Goal: Find specific page/section: Find specific page/section

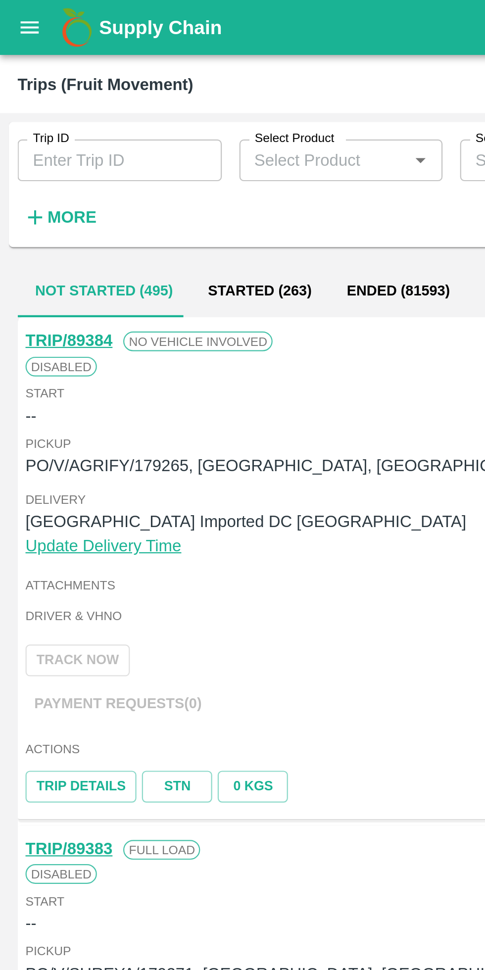
click at [33, 102] on strong "More" at bounding box center [32, 98] width 22 height 8
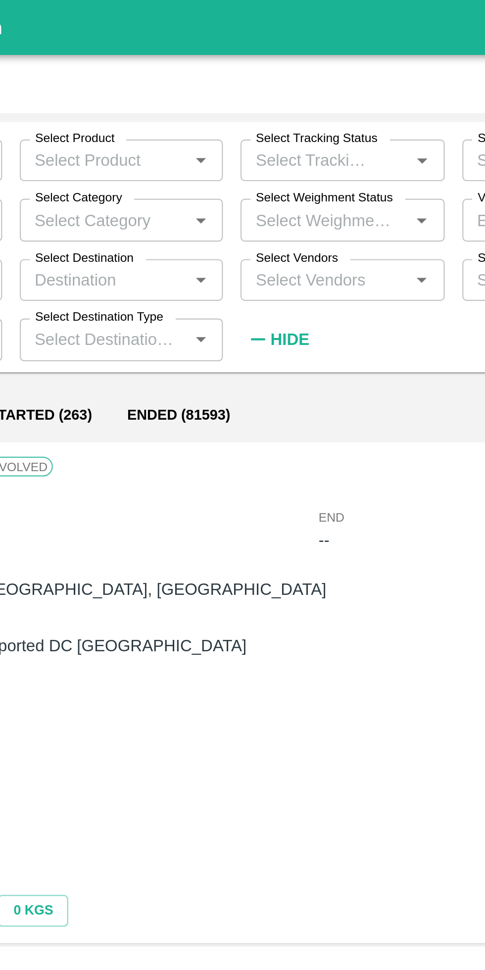
click at [263, 127] on input "Select Vendors" at bounding box center [245, 126] width 70 height 13
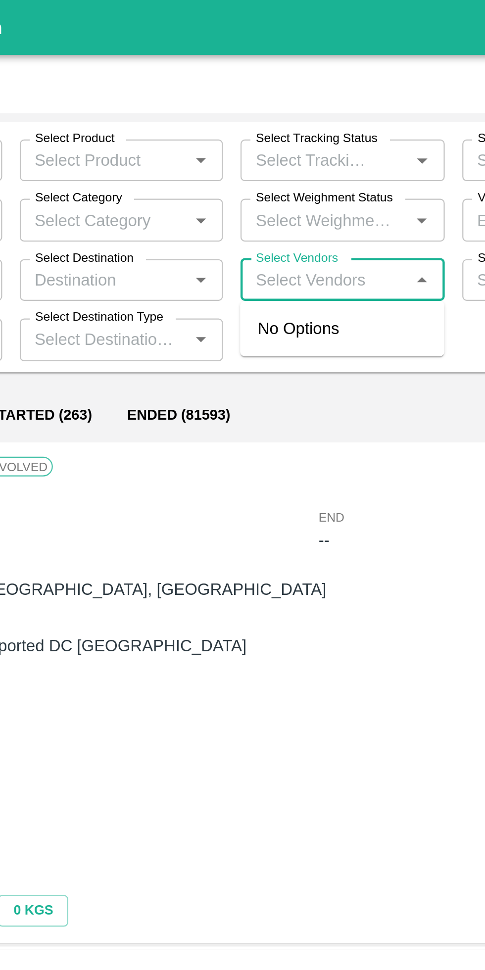
type input "A"
type input "keel ay"
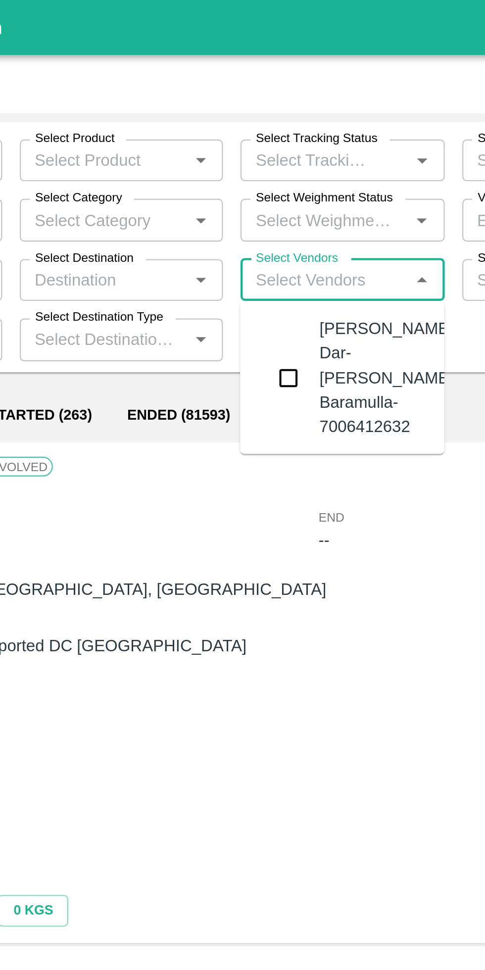
click at [236, 170] on input "checkbox" at bounding box center [229, 170] width 20 height 20
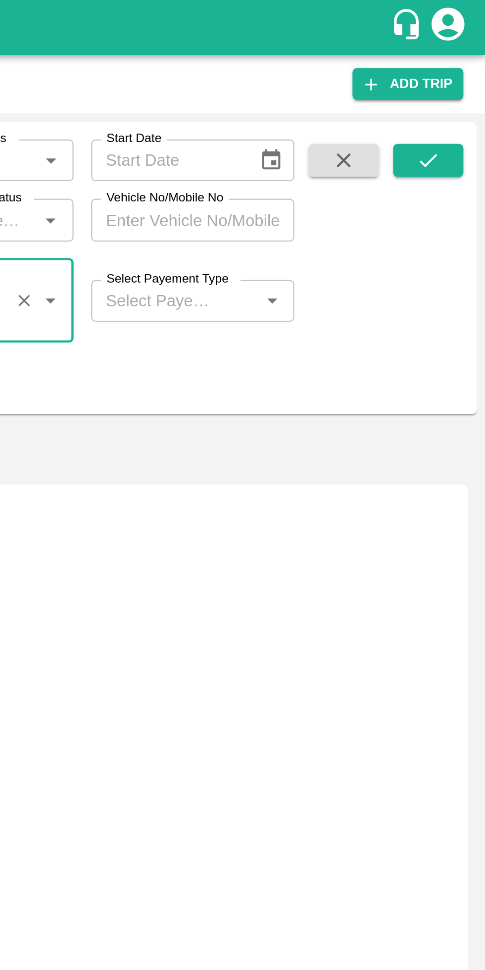
click at [452, 68] on button "submit" at bounding box center [459, 72] width 32 height 15
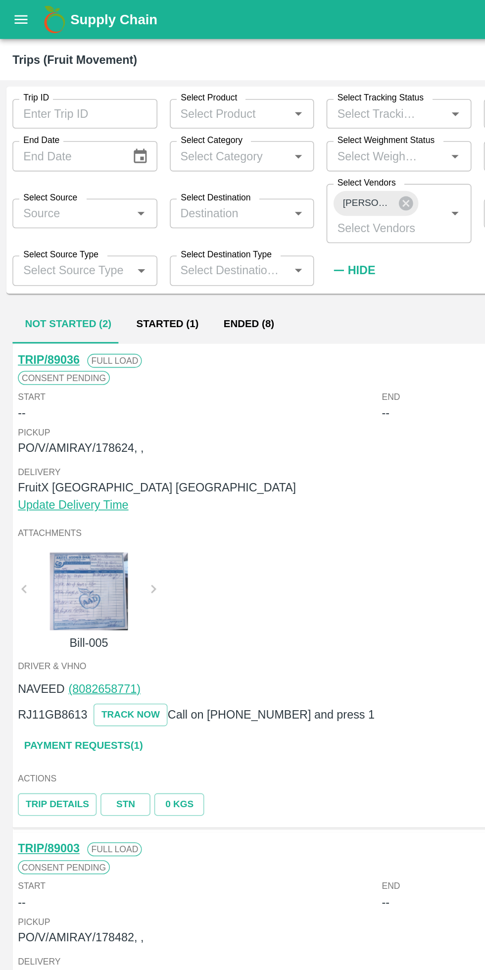
click at [104, 205] on button "Started (1)" at bounding box center [106, 206] width 55 height 24
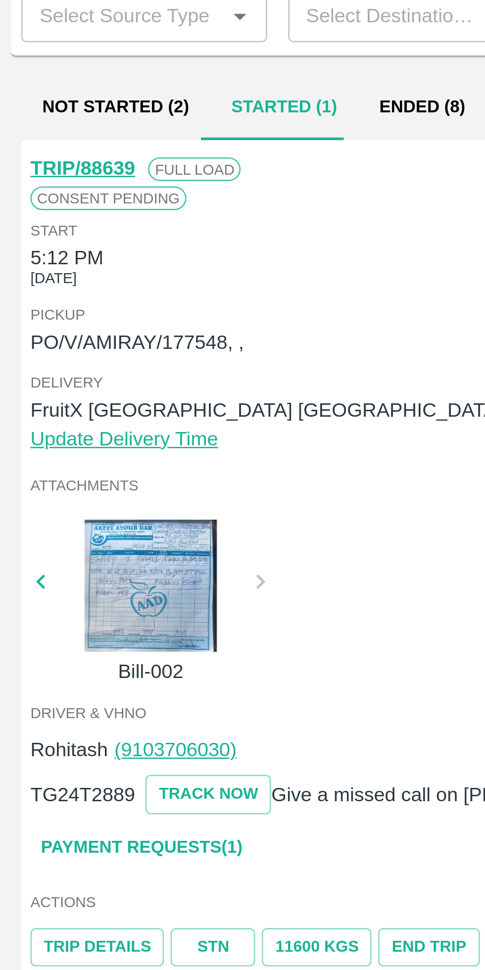
click at [68, 399] on div at bounding box center [56, 384] width 74 height 49
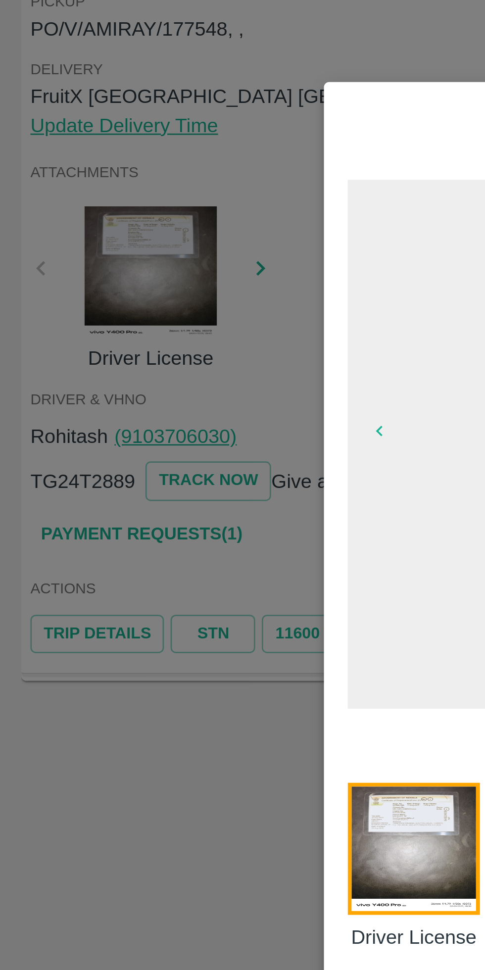
click at [68, 587] on div at bounding box center [242, 485] width 485 height 970
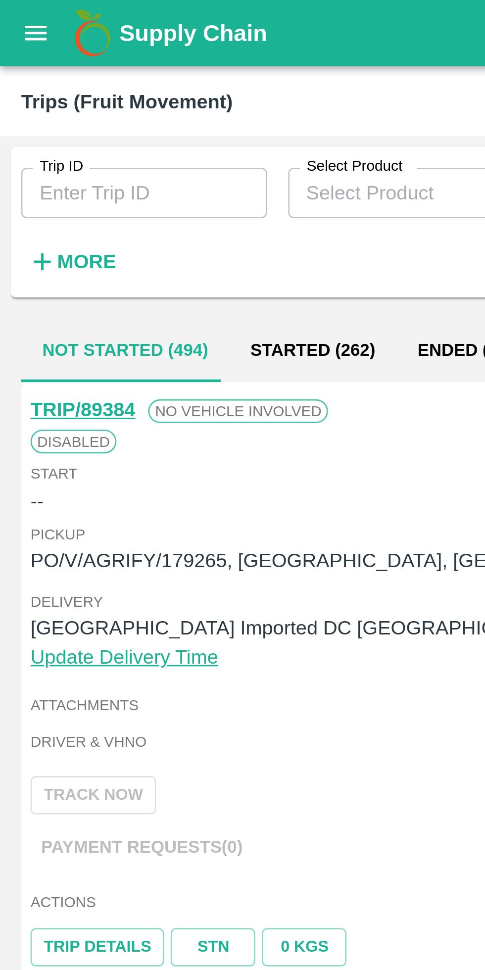
click at [11, 10] on icon "open drawer" at bounding box center [13, 11] width 8 height 5
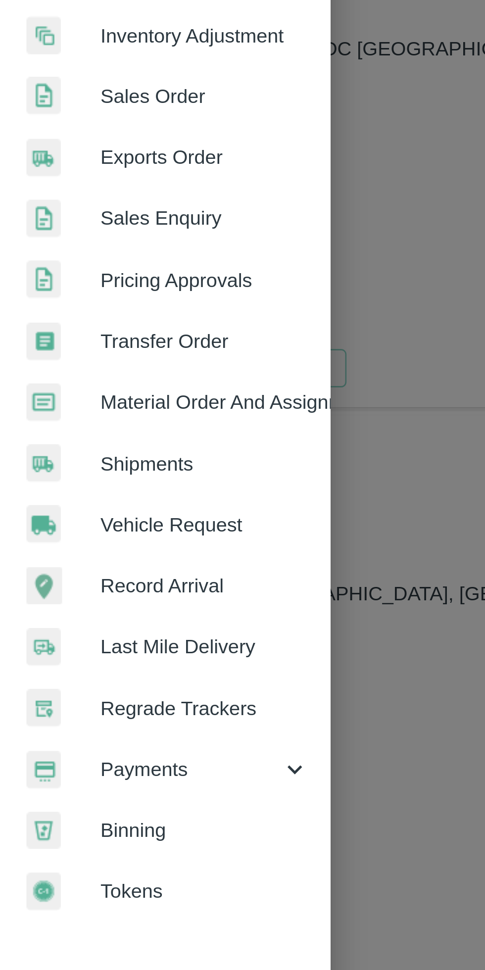
click at [75, 508] on span "Payments" at bounding box center [71, 504] width 67 height 11
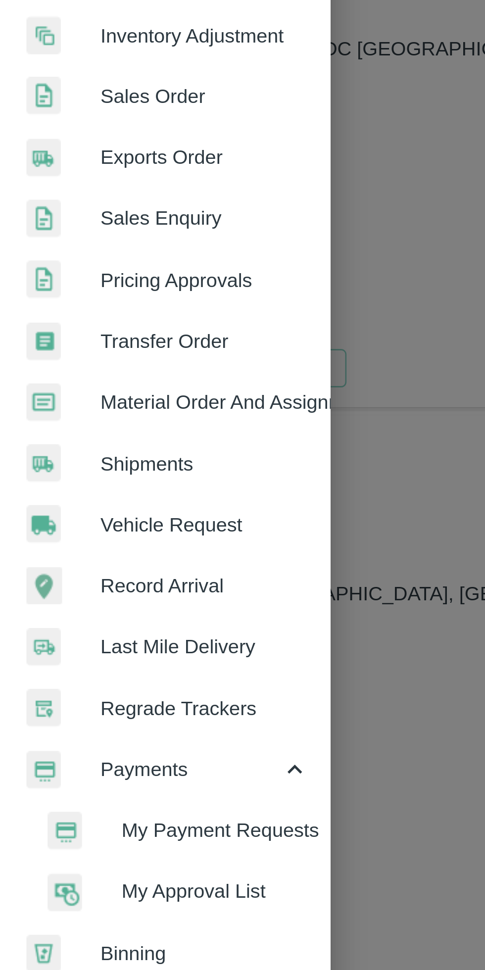
click at [89, 529] on span "My Payment Requests" at bounding box center [81, 527] width 70 height 11
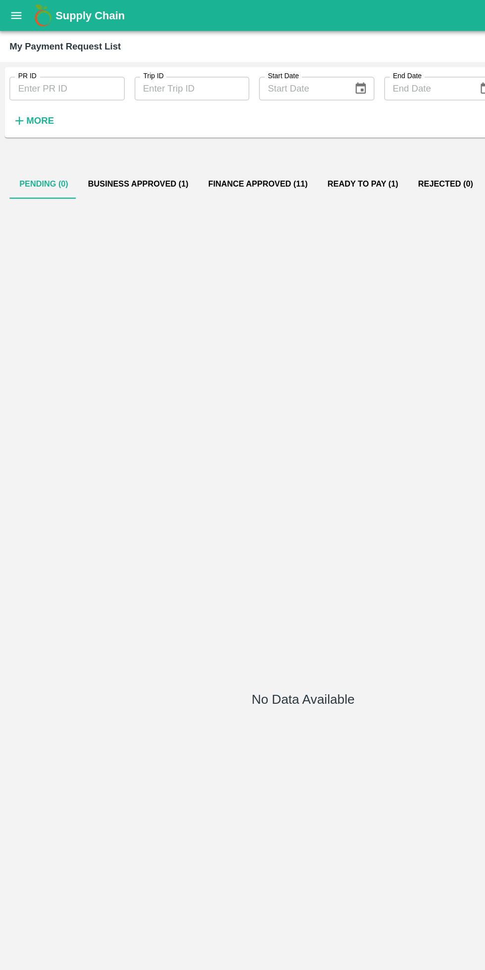
click at [125, 148] on button "Business Approved (1)" at bounding box center [111, 147] width 96 height 24
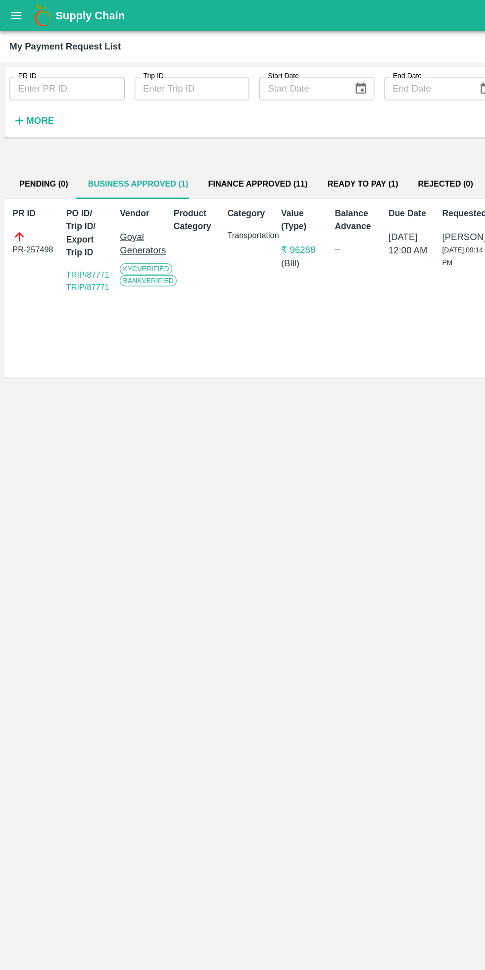
click at [215, 147] on button "Finance Approved (11)" at bounding box center [207, 147] width 96 height 24
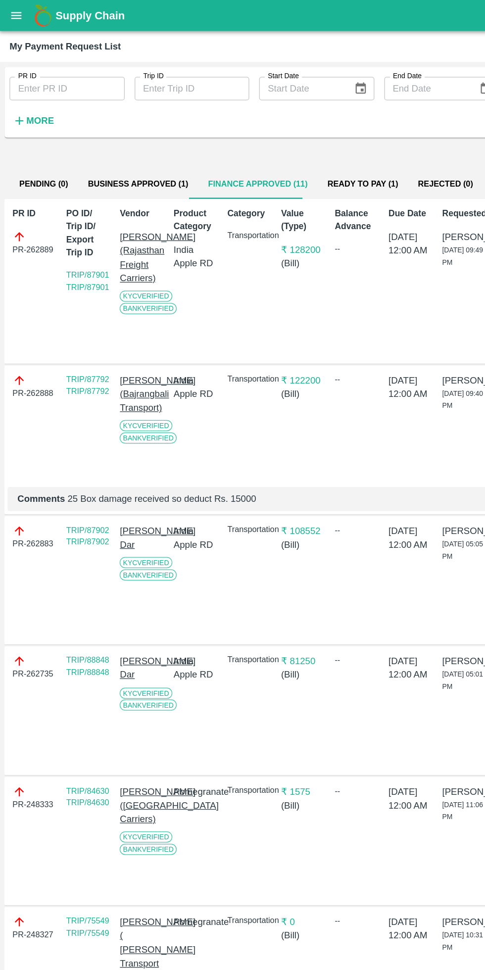
click at [257, 146] on button "Ready To Pay (1)" at bounding box center [290, 147] width 72 height 24
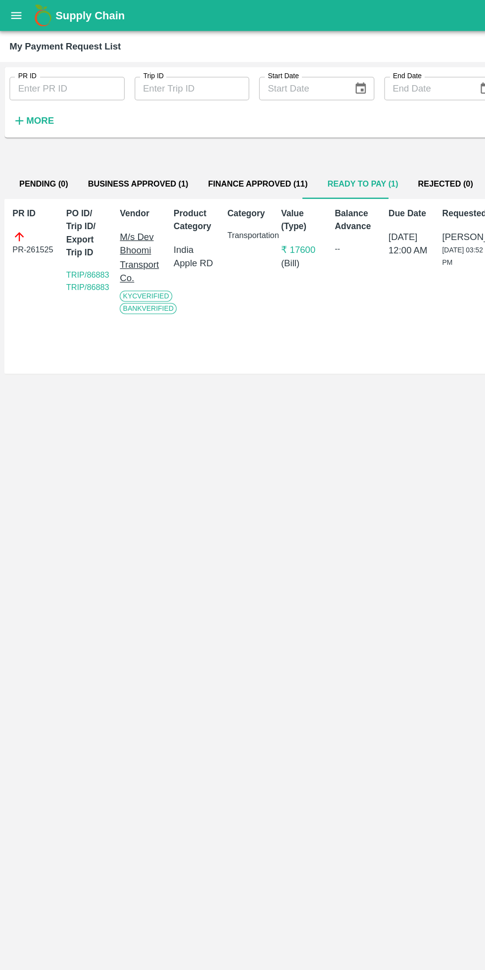
scroll to position [0, 7]
